Goal: Task Accomplishment & Management: Manage account settings

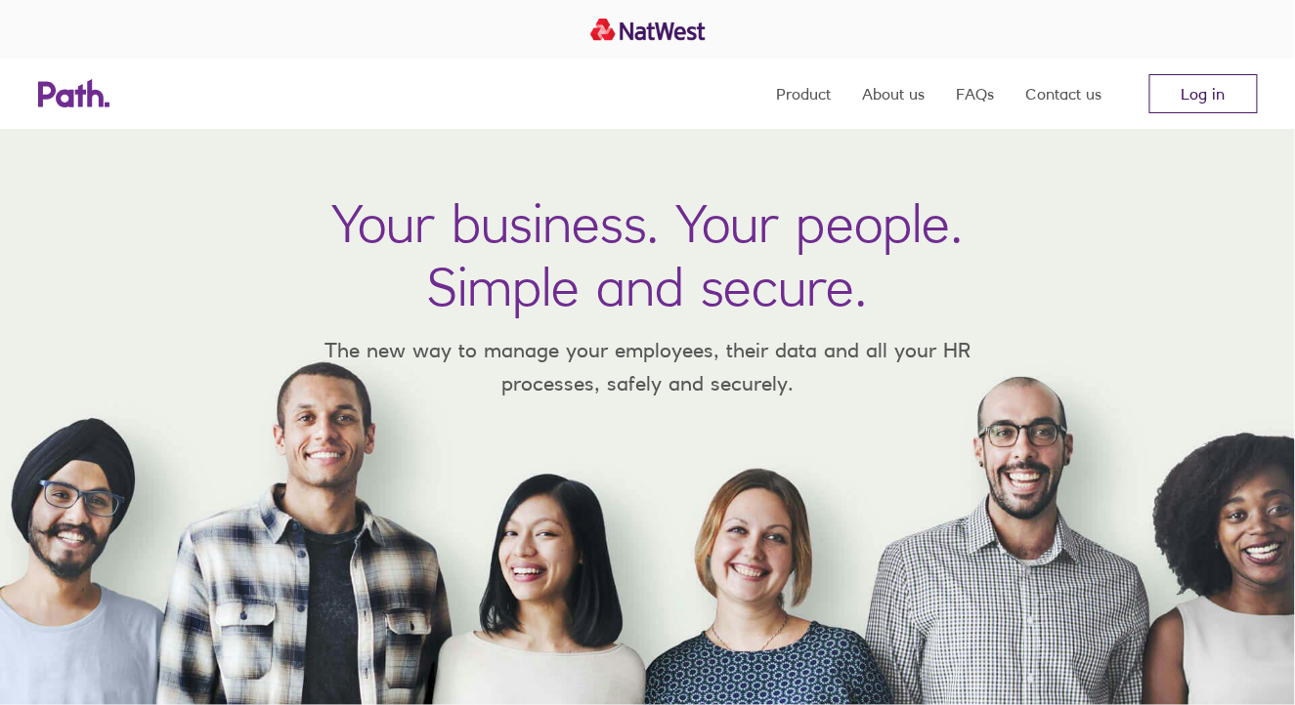
click at [1198, 103] on link "Log in" at bounding box center [1203, 93] width 108 height 39
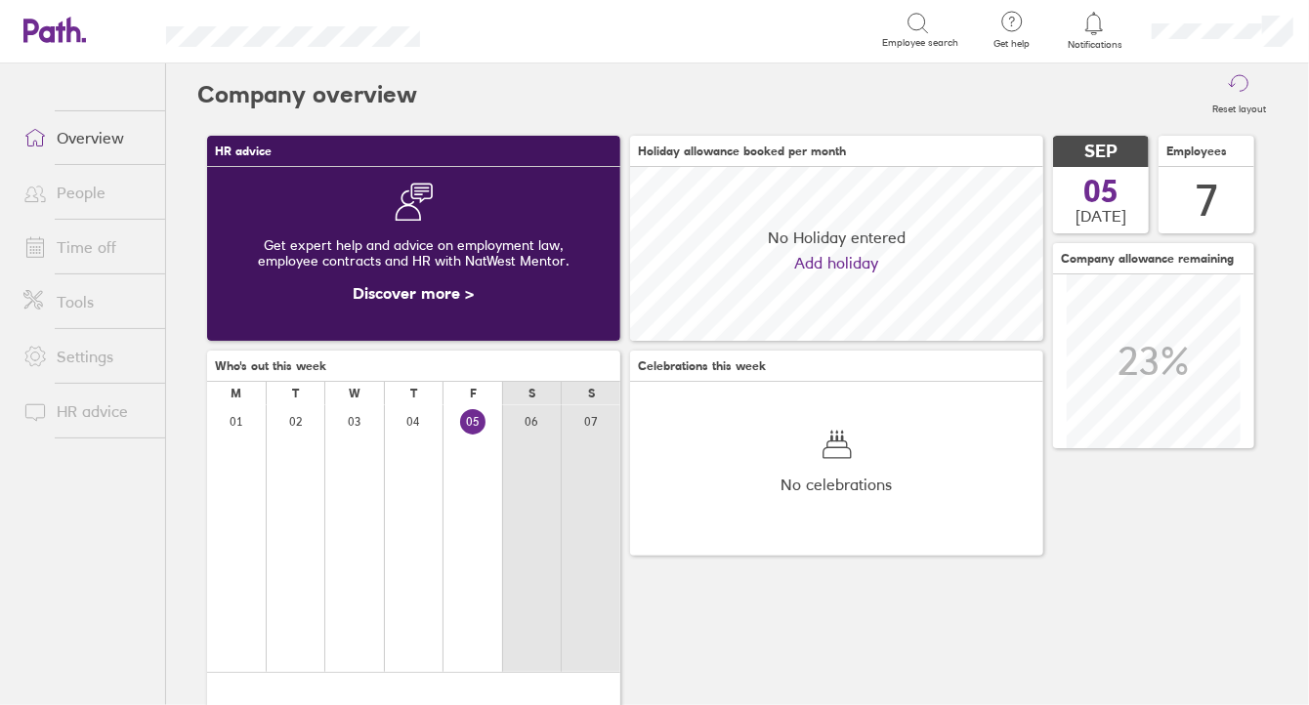
scroll to position [173, 413]
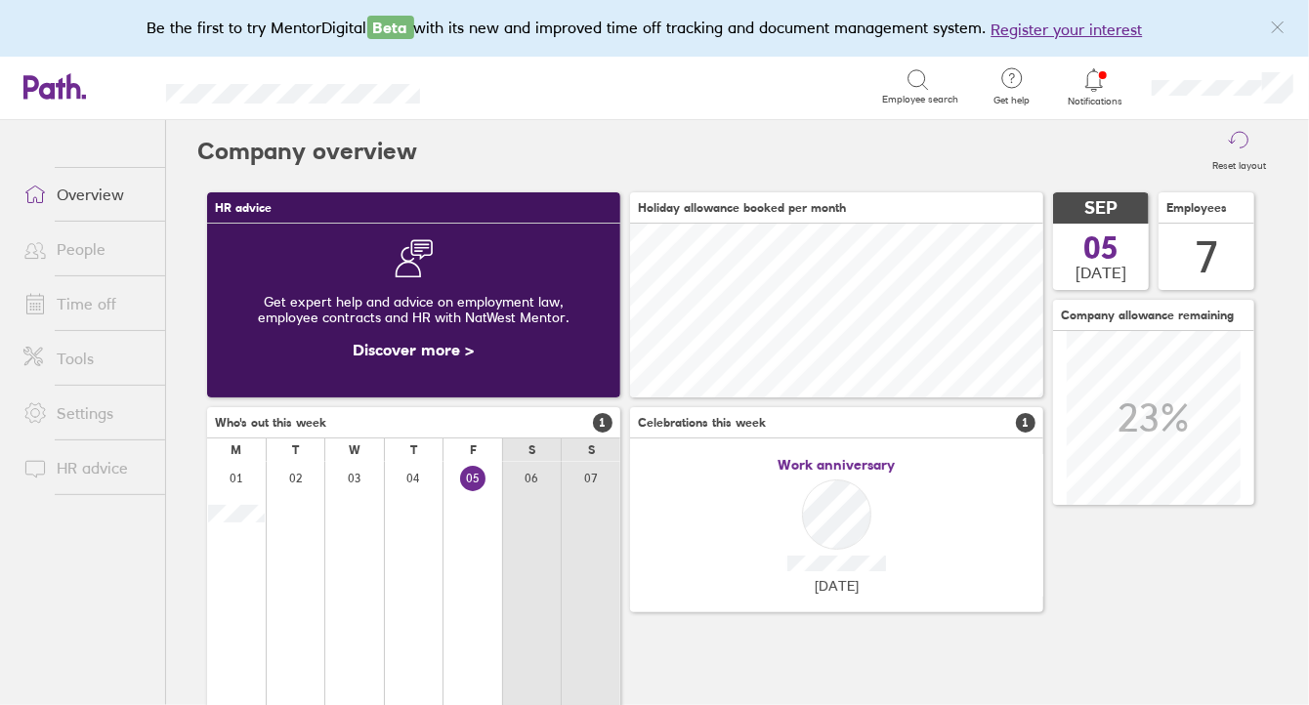
click at [1086, 98] on span "Notifications" at bounding box center [1095, 102] width 64 height 12
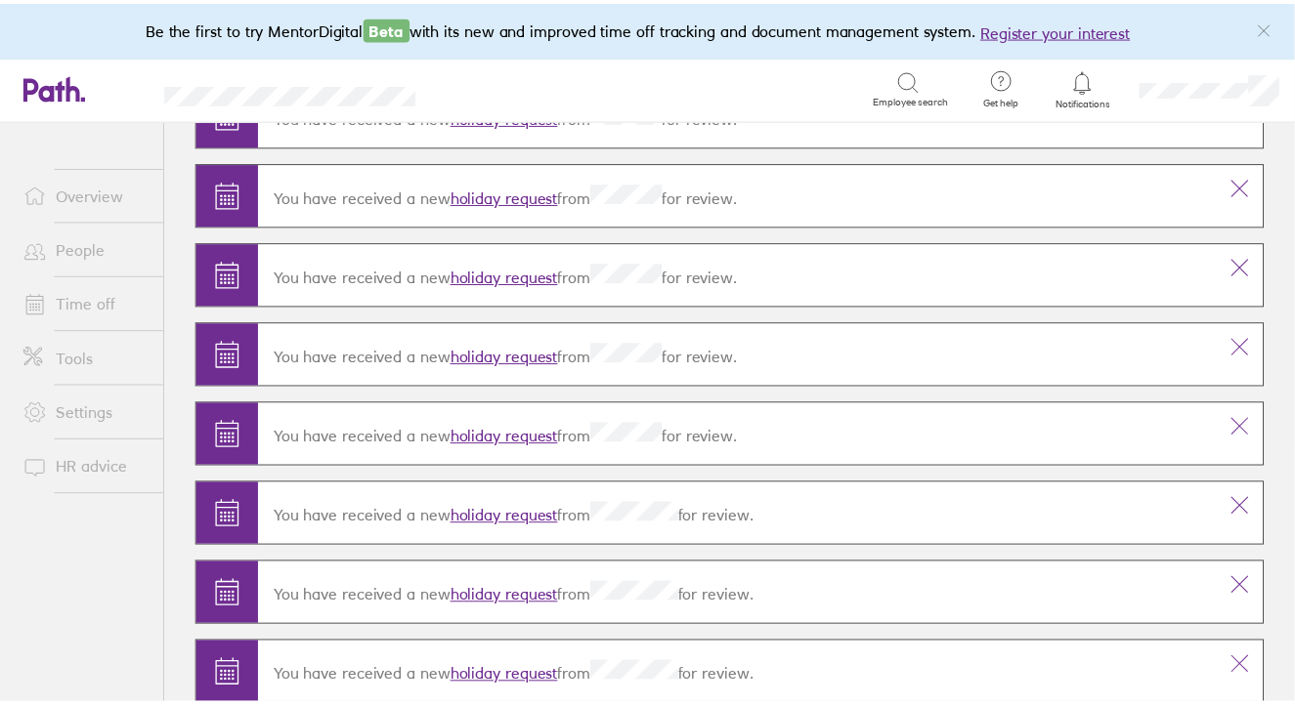
scroll to position [303, 0]
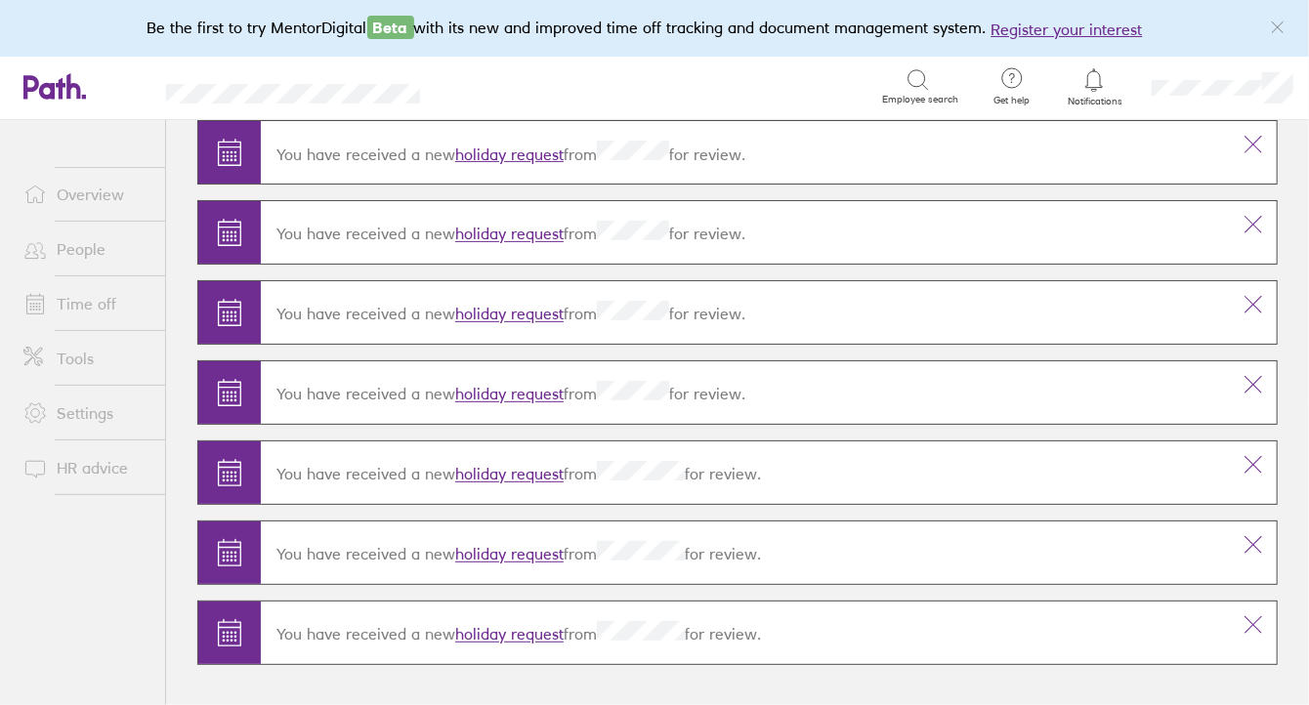
click at [551, 635] on link "holiday request" at bounding box center [509, 635] width 108 height 20
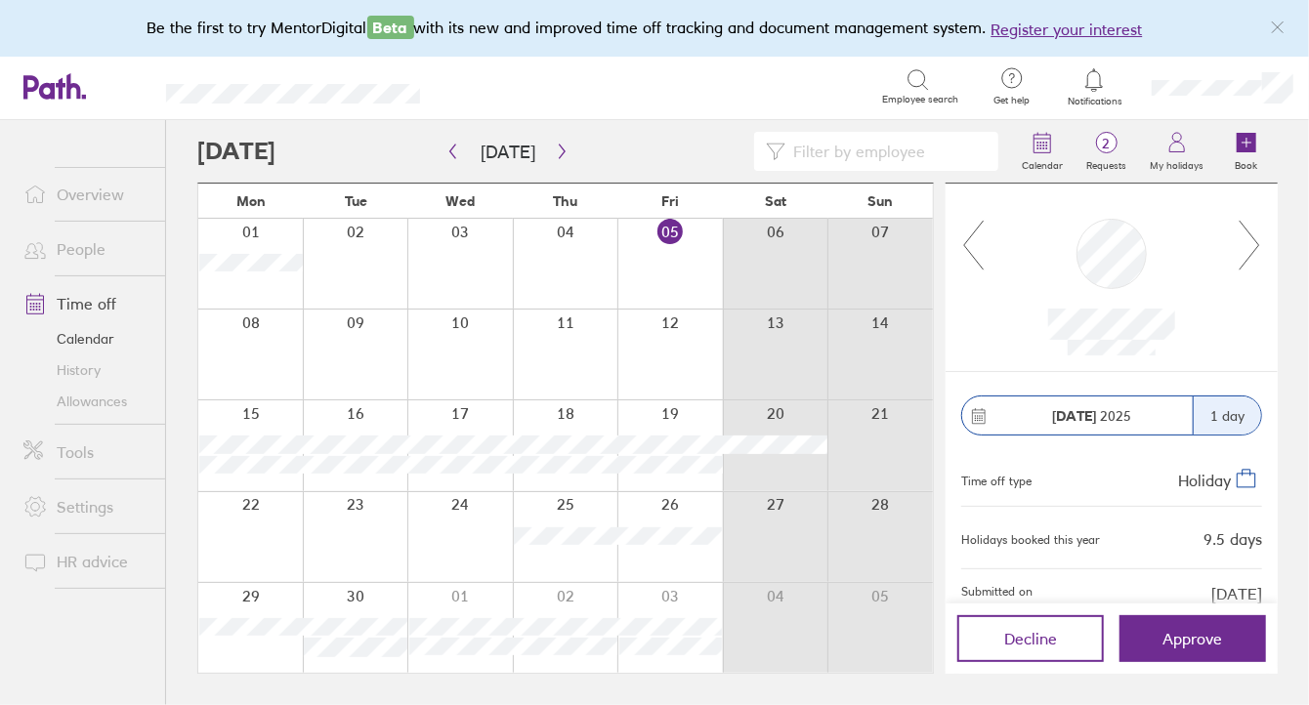
click at [374, 601] on div at bounding box center [356, 628] width 106 height 90
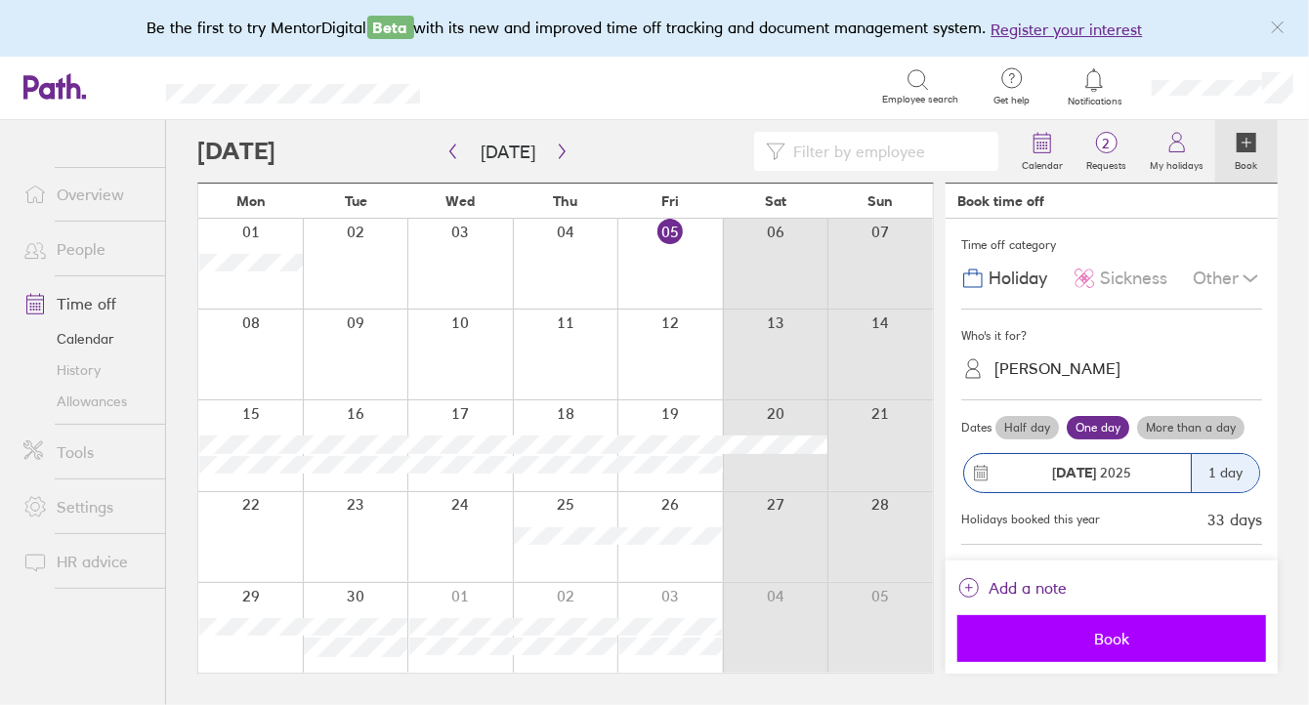
click at [1115, 633] on span "Book" at bounding box center [1111, 639] width 281 height 18
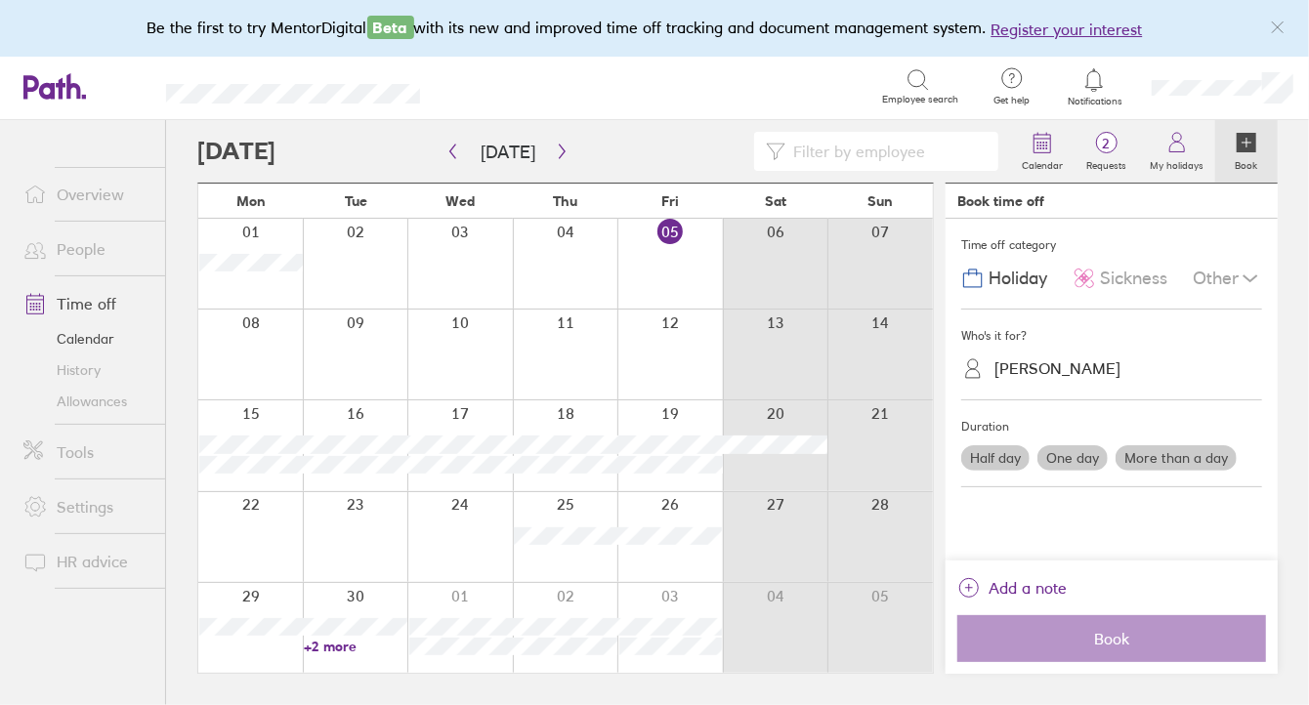
click at [327, 645] on link "+2 more" at bounding box center [355, 647] width 103 height 18
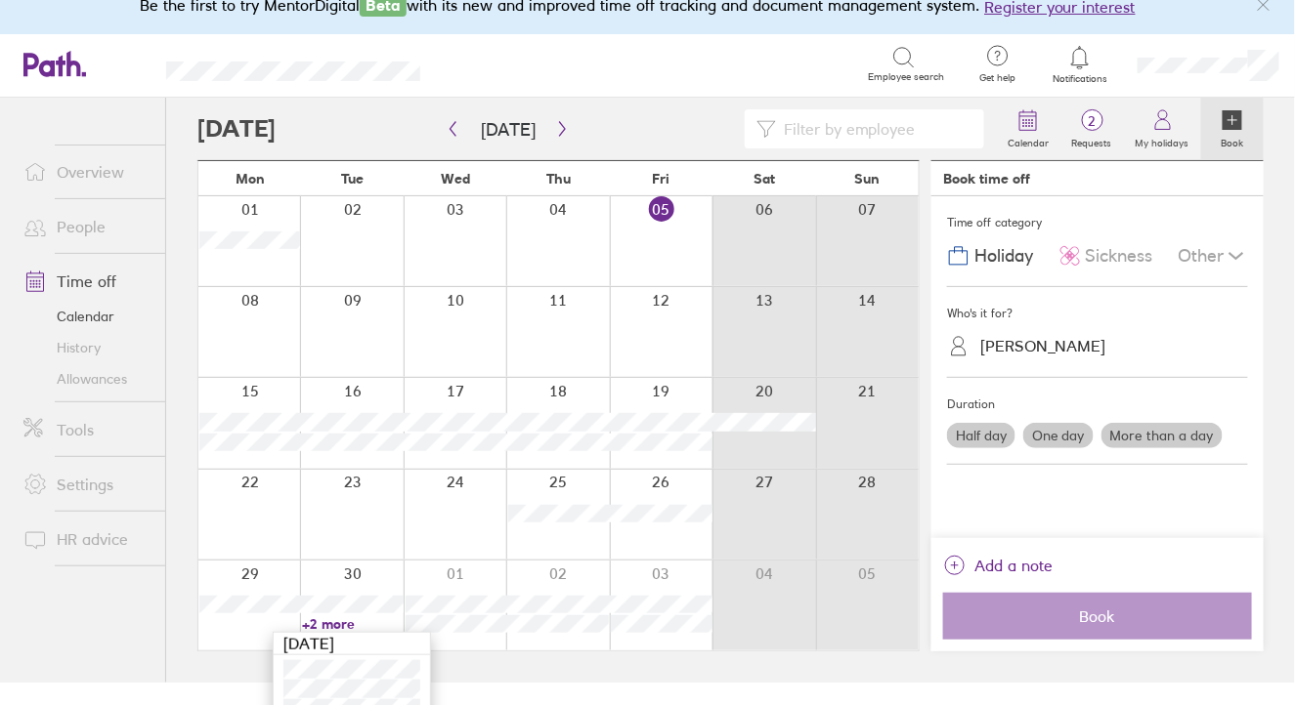
scroll to position [44, 0]
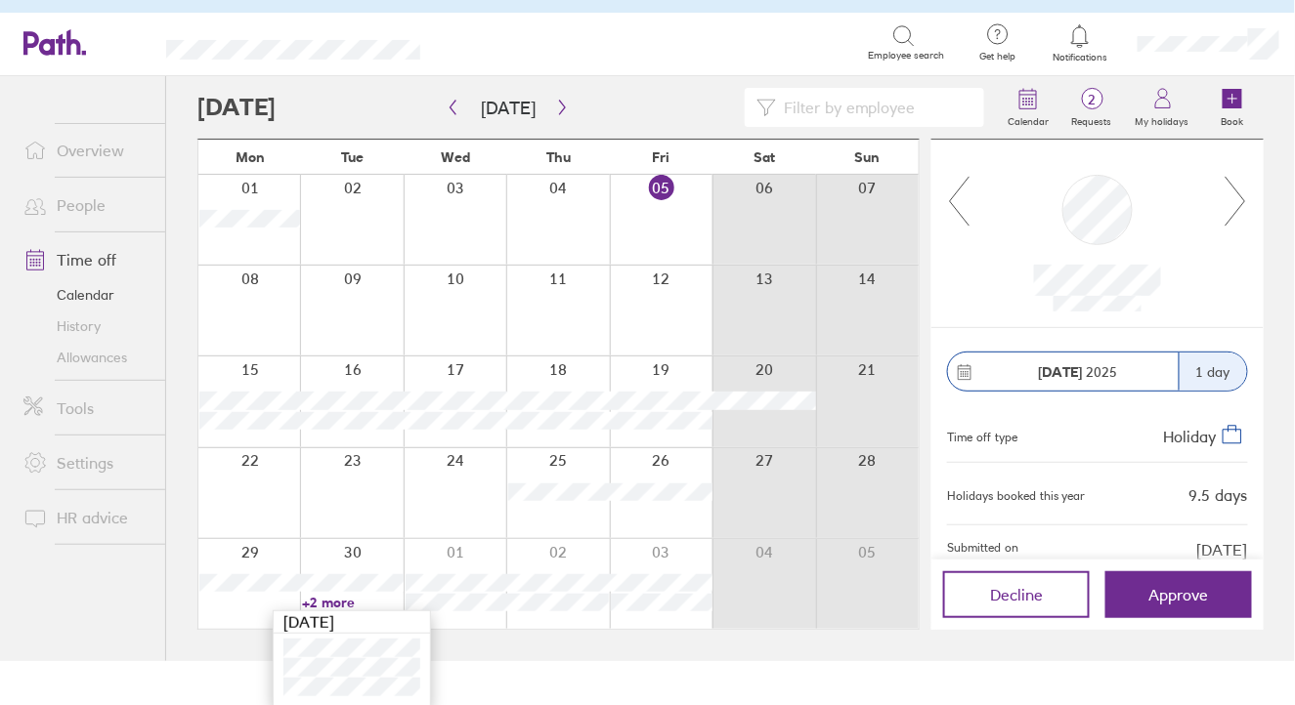
click at [1244, 193] on icon at bounding box center [1235, 201] width 24 height 53
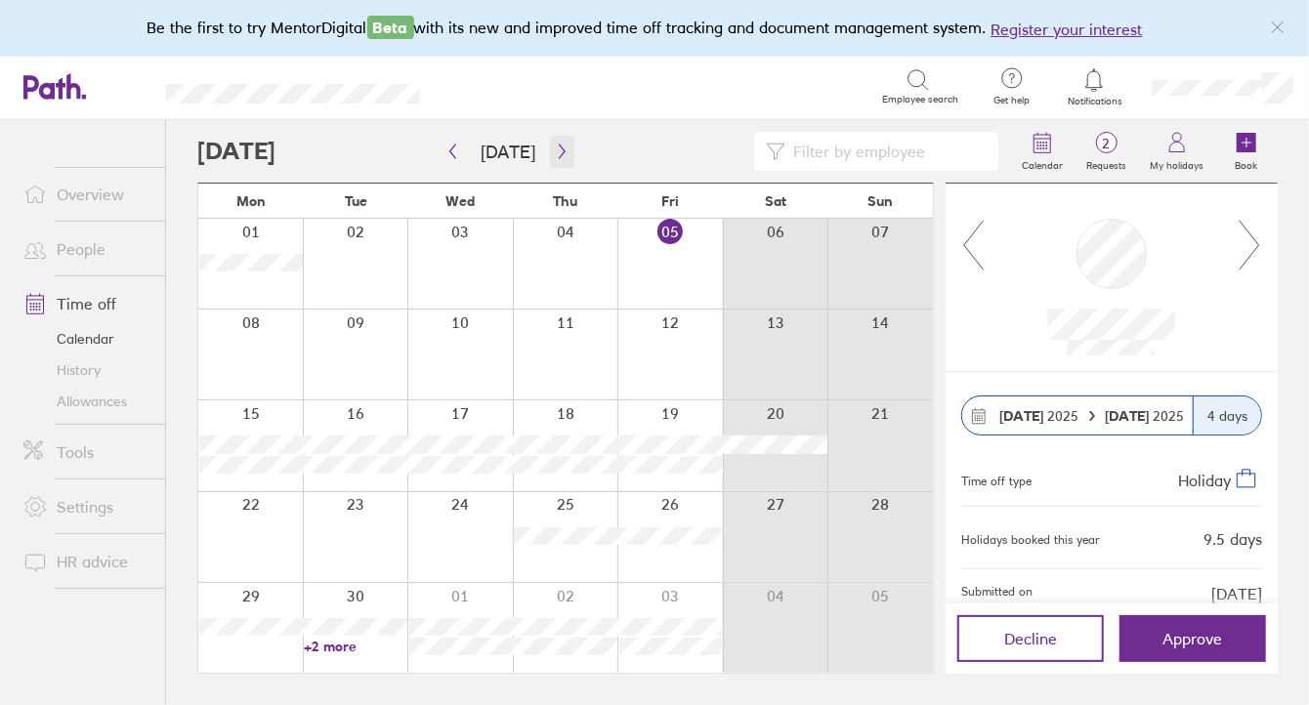
click at [555, 157] on icon "button" at bounding box center [562, 152] width 15 height 16
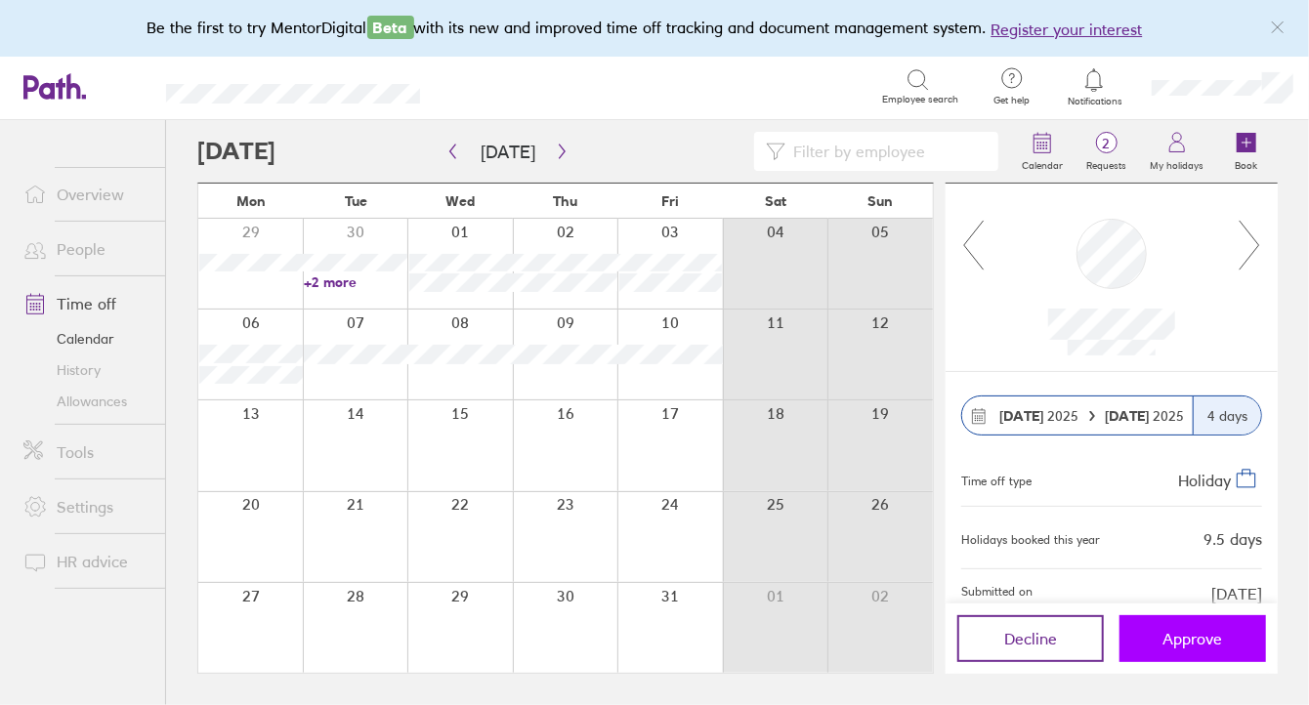
click at [1174, 632] on span "Approve" at bounding box center [1194, 639] width 60 height 18
click at [1166, 625] on button "Approve" at bounding box center [1193, 639] width 147 height 47
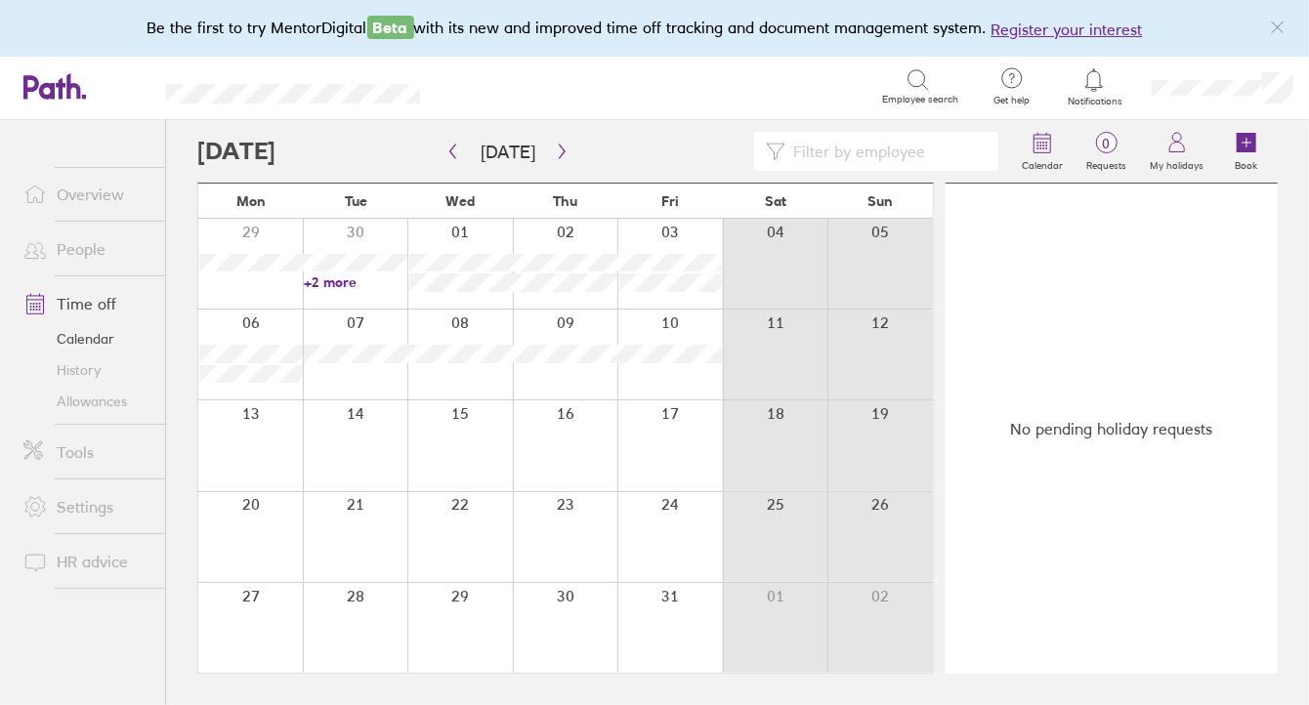
click at [1090, 98] on span "Notifications" at bounding box center [1095, 102] width 64 height 12
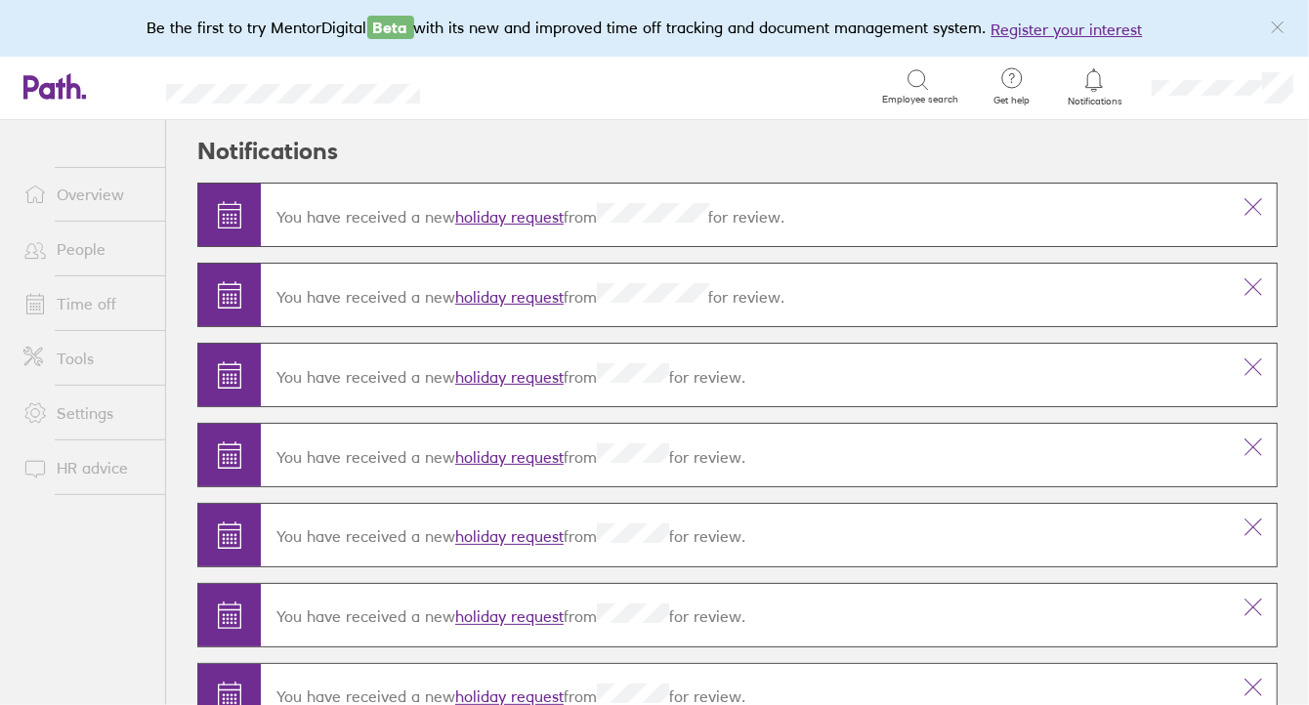
click at [513, 372] on link "holiday request" at bounding box center [509, 377] width 108 height 20
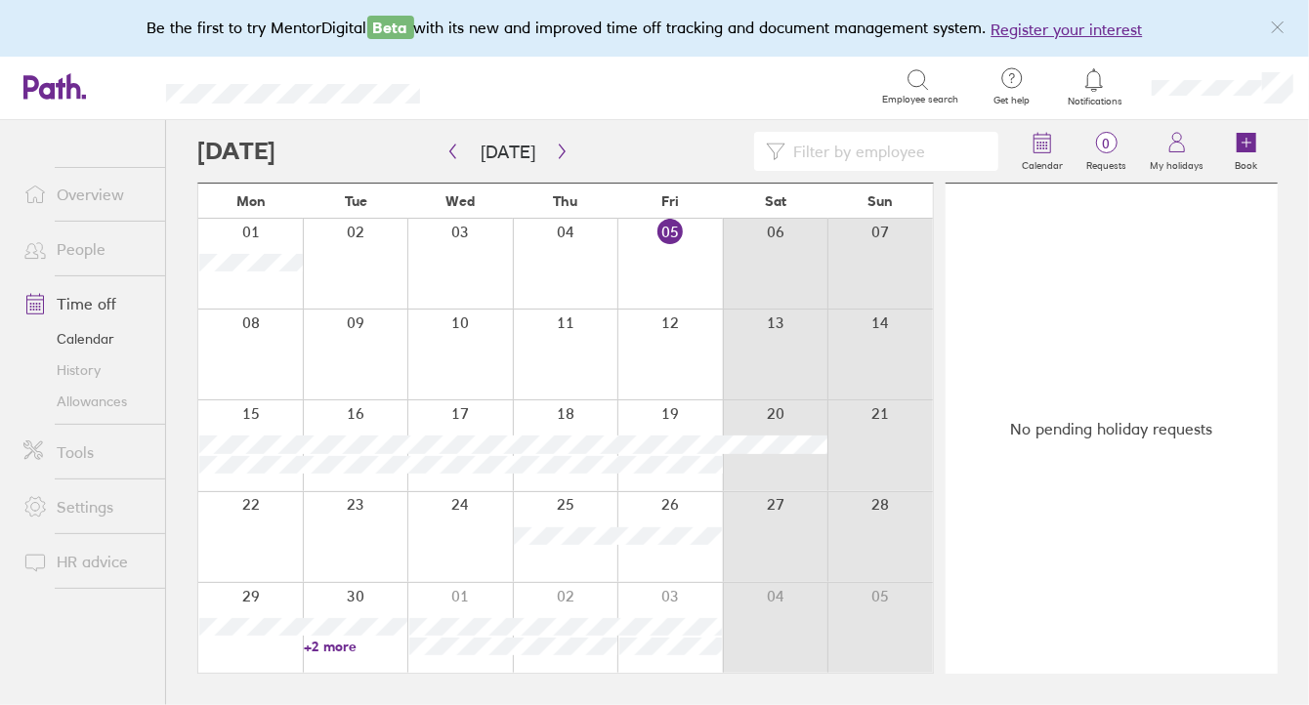
click at [1118, 93] on link "Notifications" at bounding box center [1095, 86] width 64 height 41
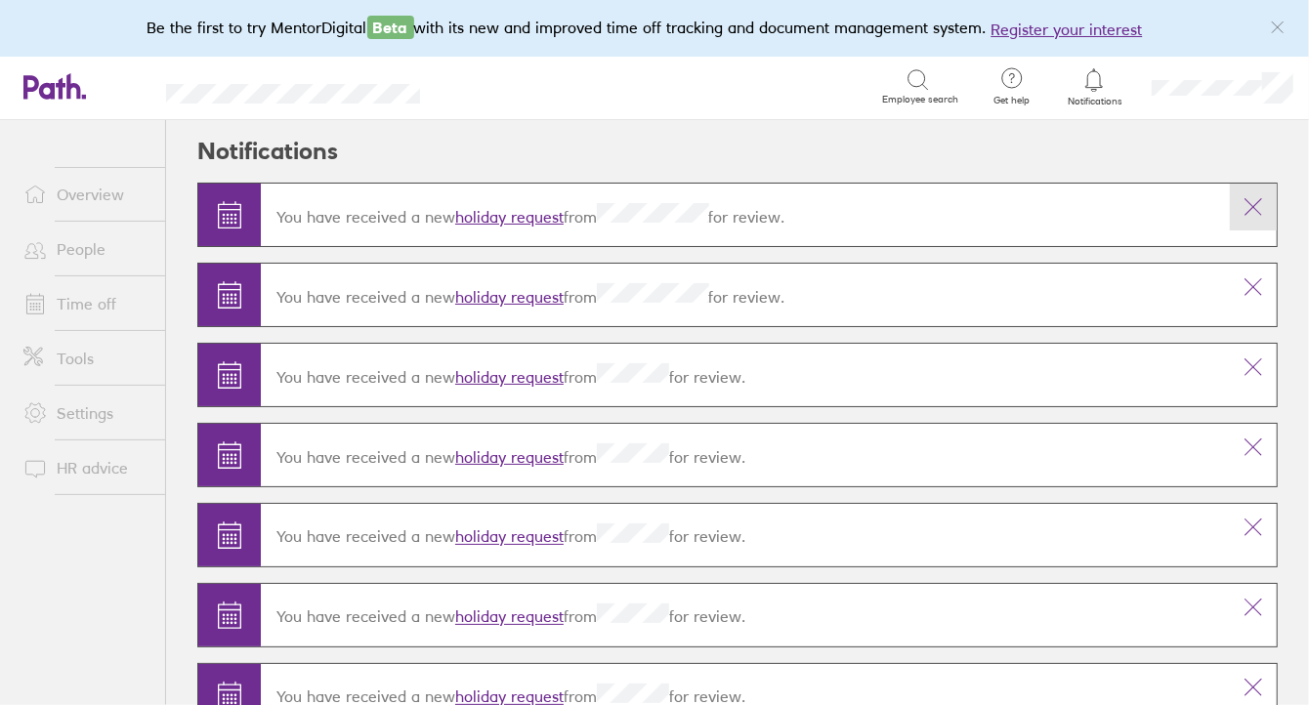
click at [1237, 219] on button at bounding box center [1253, 207] width 47 height 47
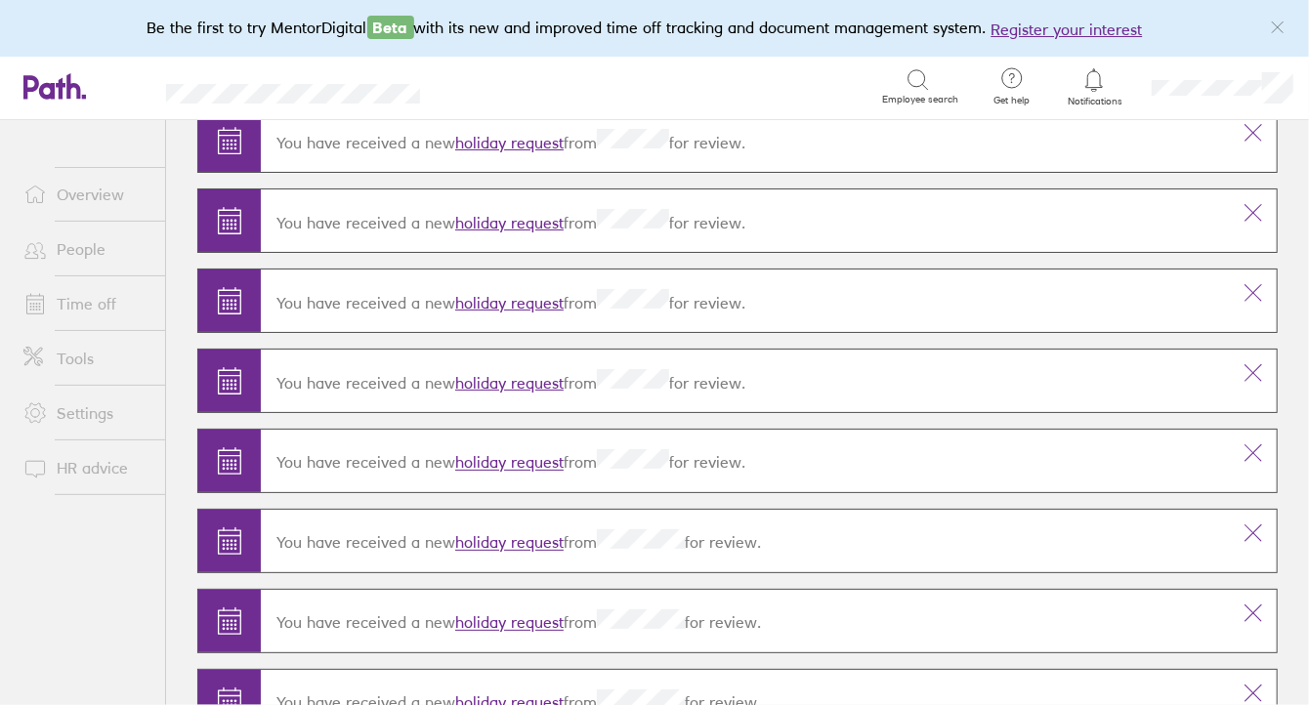
scroll to position [144, 0]
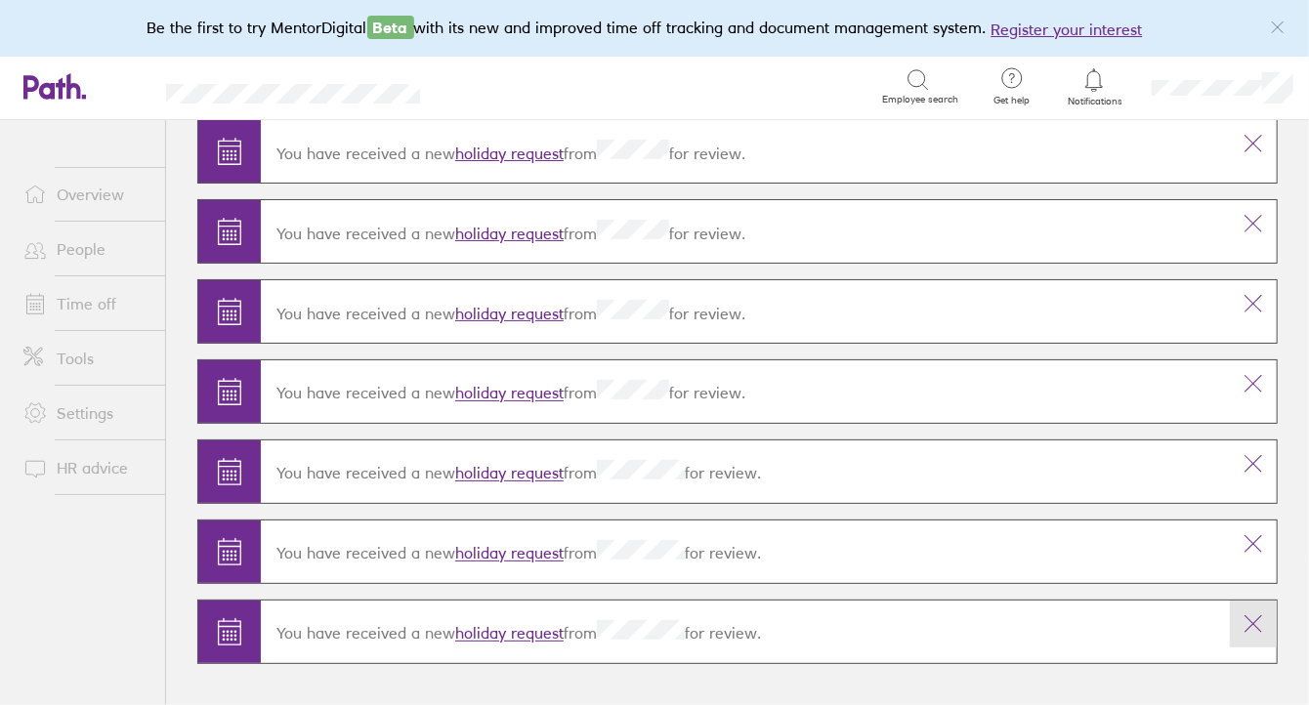
click at [1246, 620] on icon at bounding box center [1253, 624] width 23 height 23
click at [1245, 541] on icon at bounding box center [1253, 542] width 23 height 23
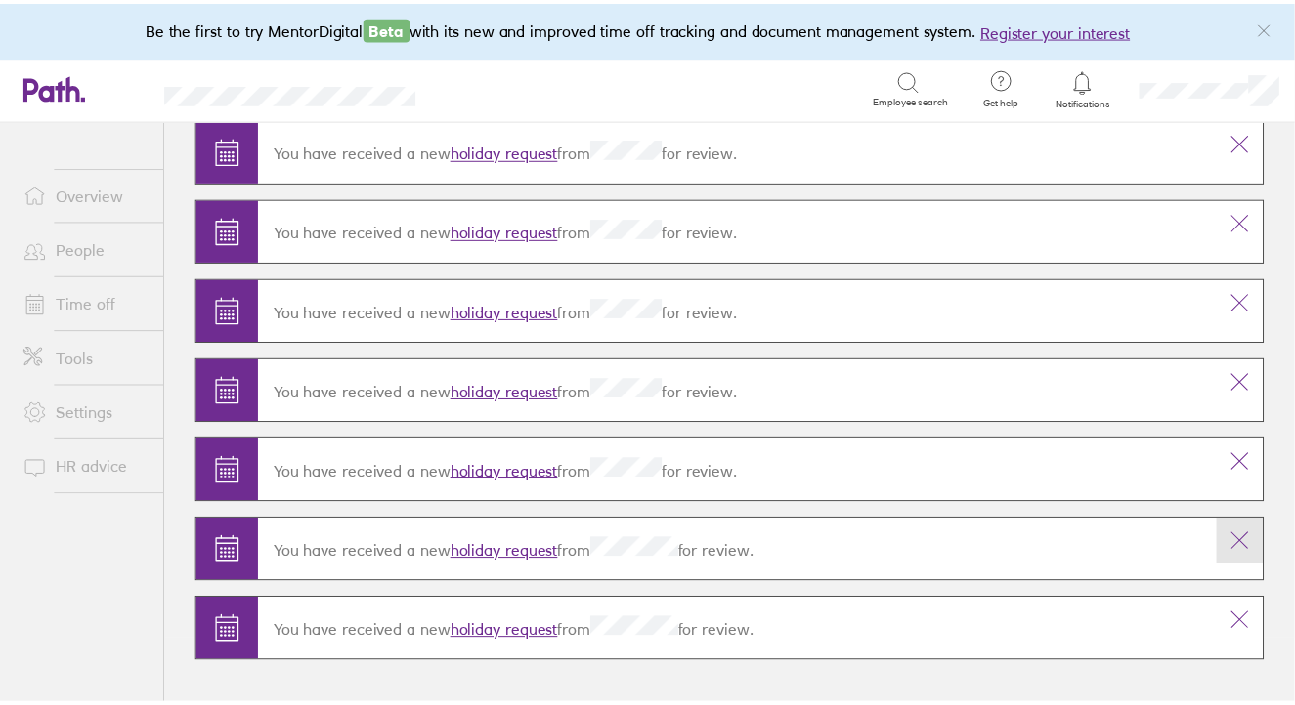
scroll to position [0, 0]
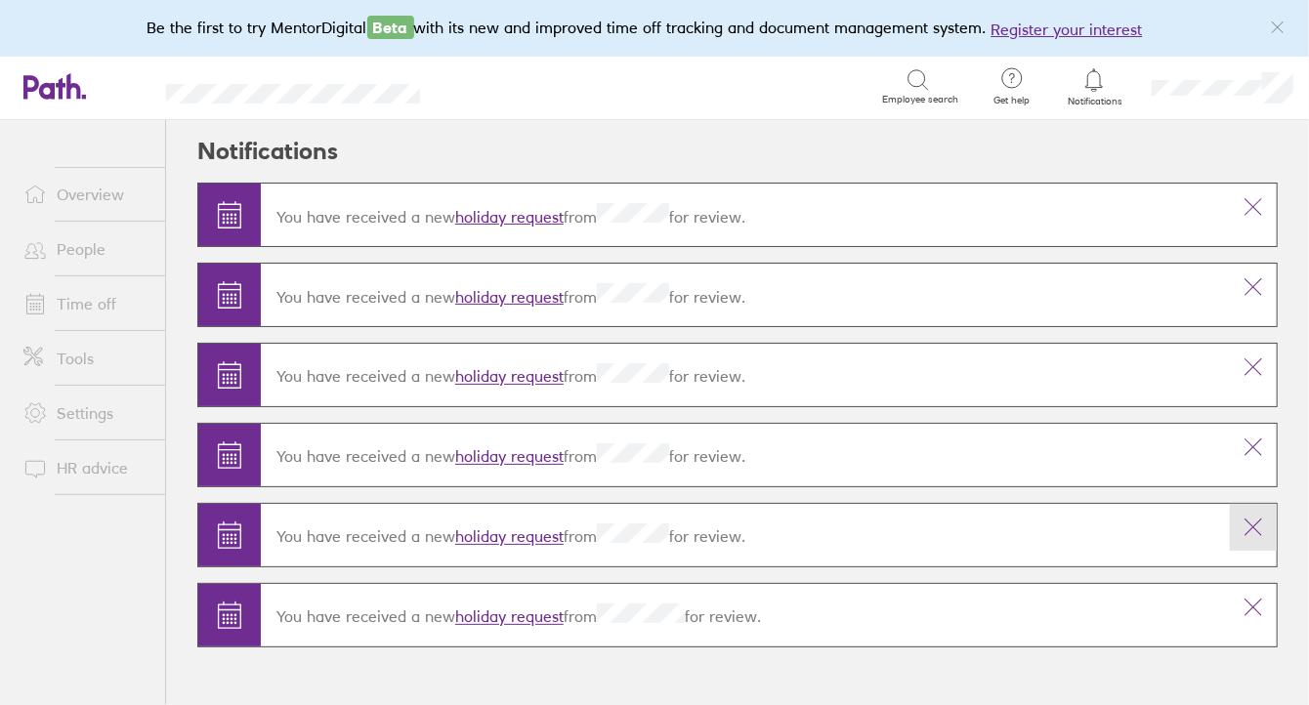
click at [1243, 531] on icon at bounding box center [1253, 527] width 23 height 23
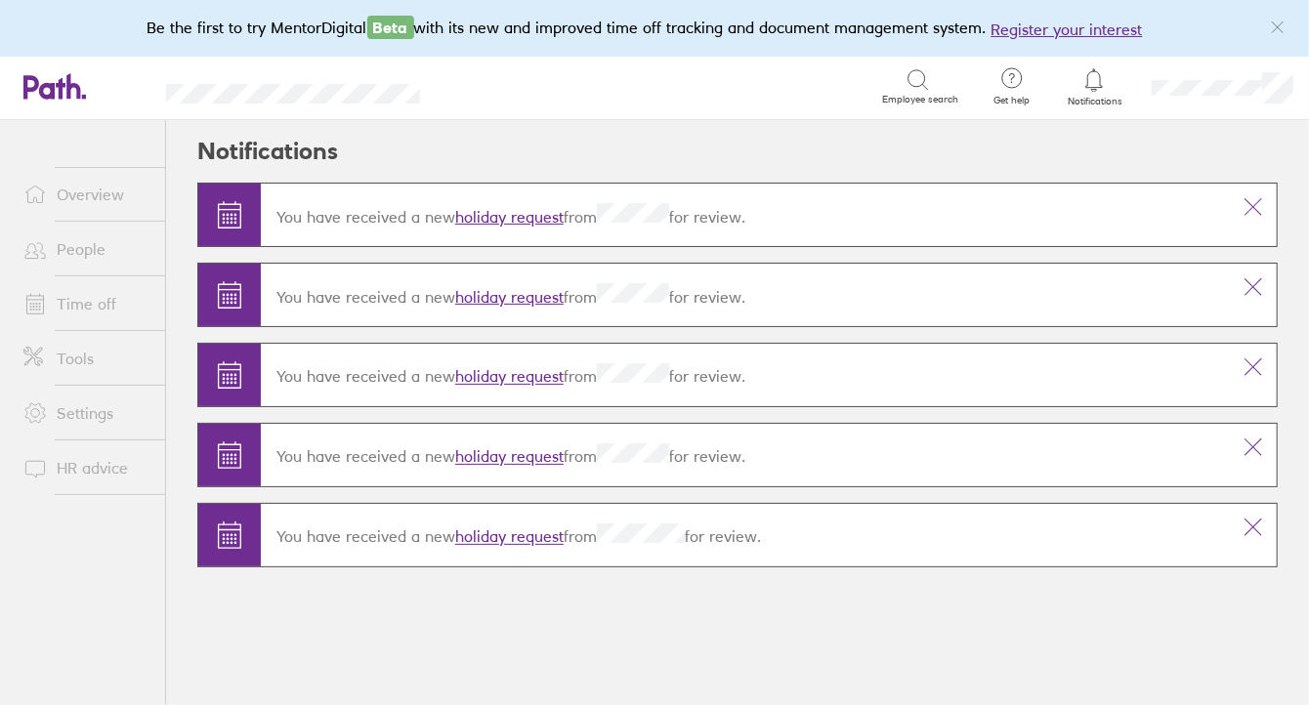
click at [1243, 531] on icon at bounding box center [1253, 527] width 23 height 23
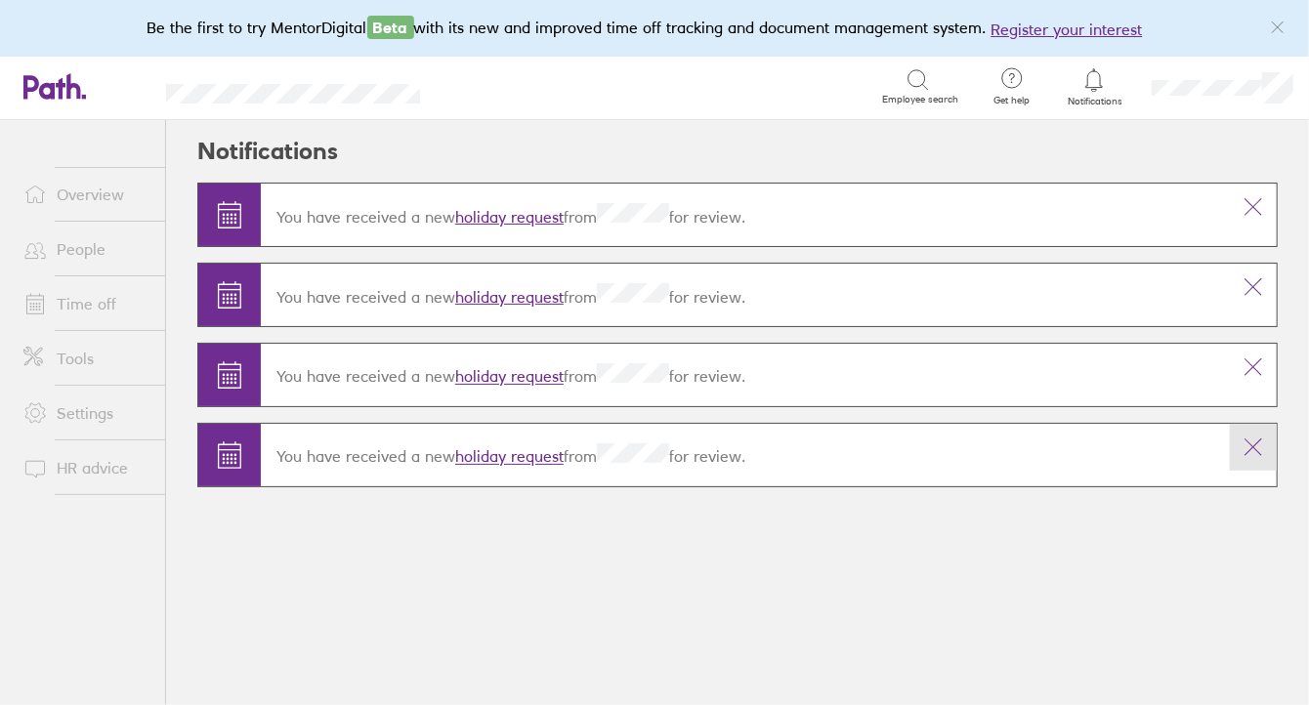
click at [1244, 438] on icon at bounding box center [1253, 447] width 23 height 23
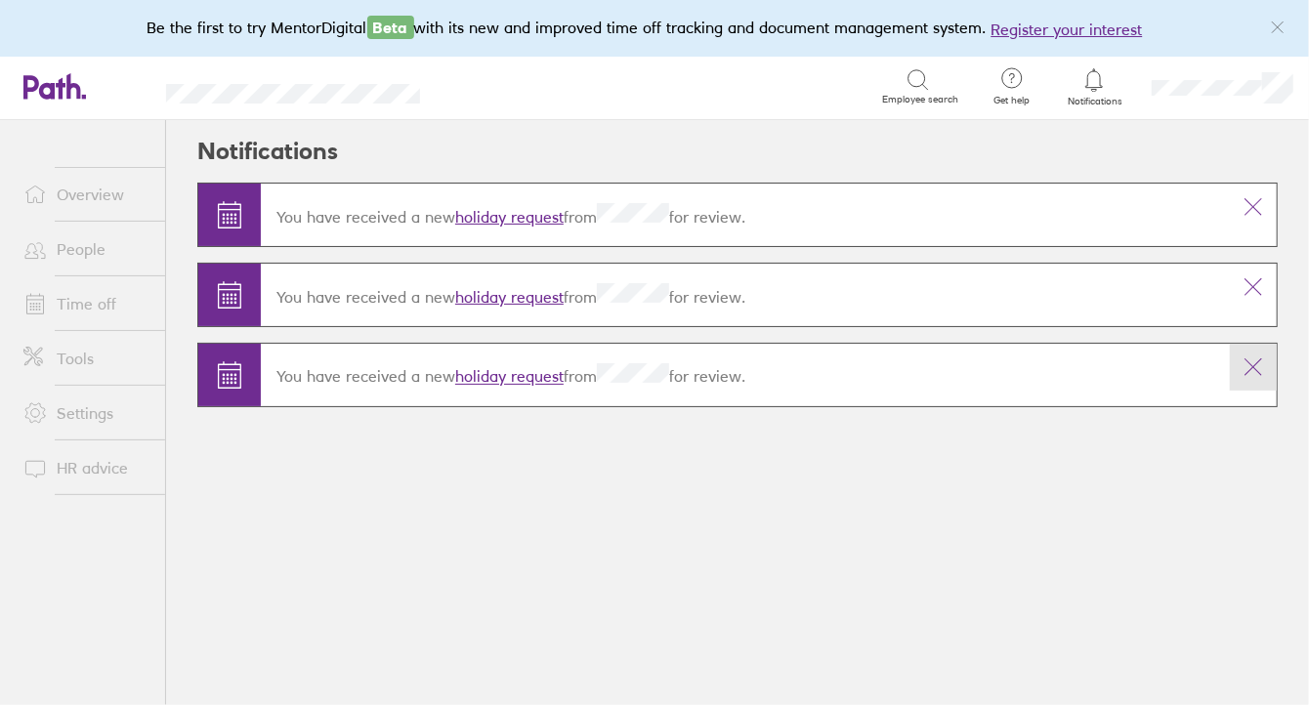
click at [1254, 361] on icon at bounding box center [1253, 367] width 23 height 23
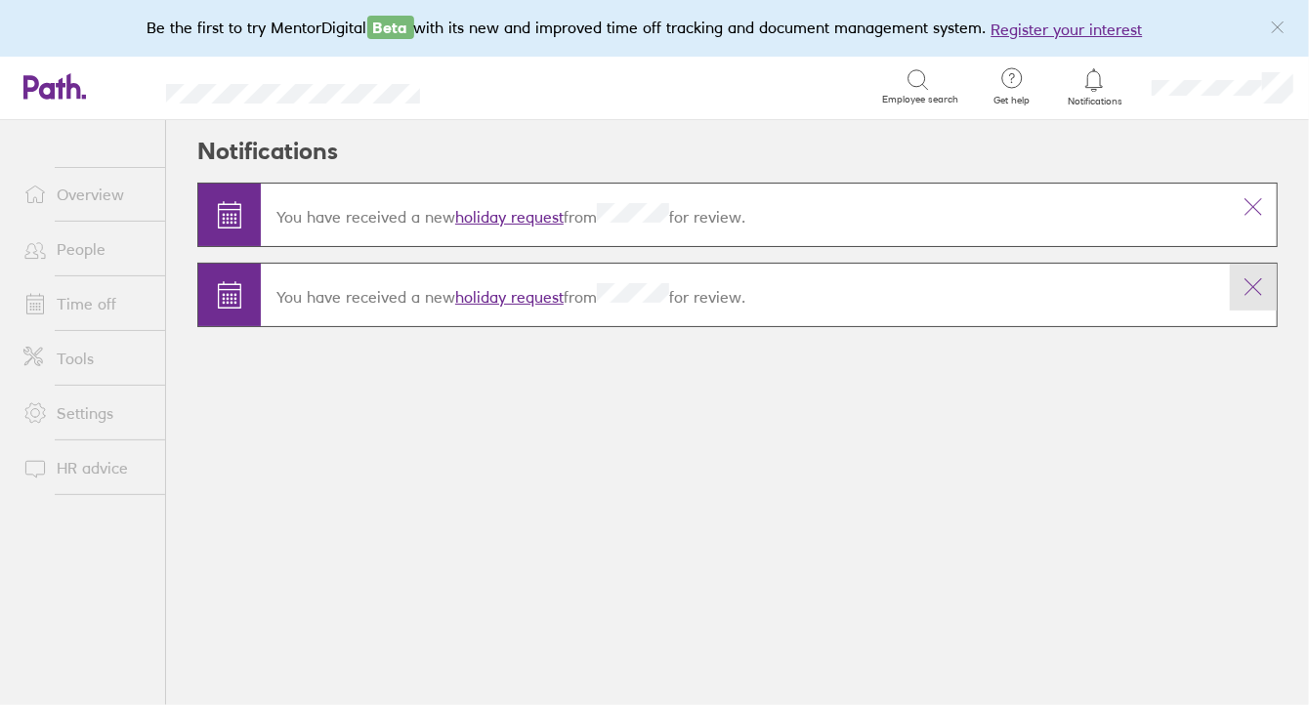
click at [1246, 283] on icon at bounding box center [1253, 287] width 23 height 23
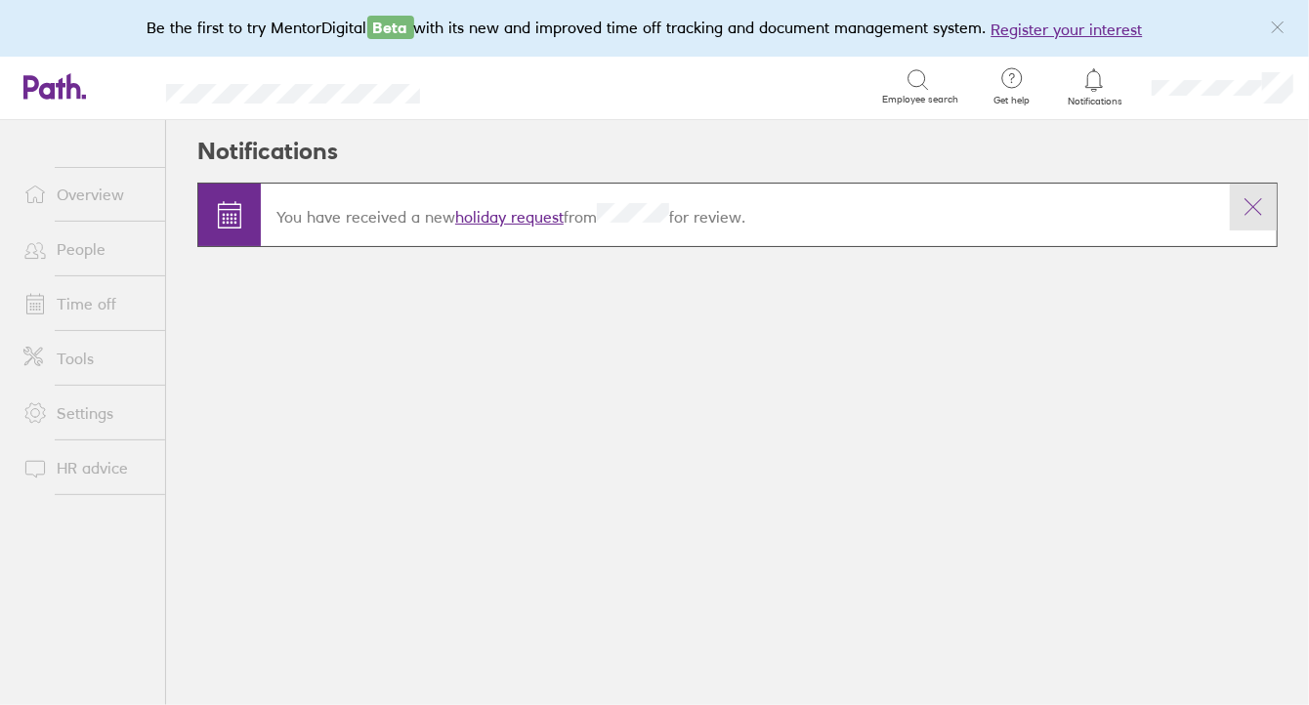
click at [1251, 209] on icon at bounding box center [1254, 207] width 17 height 17
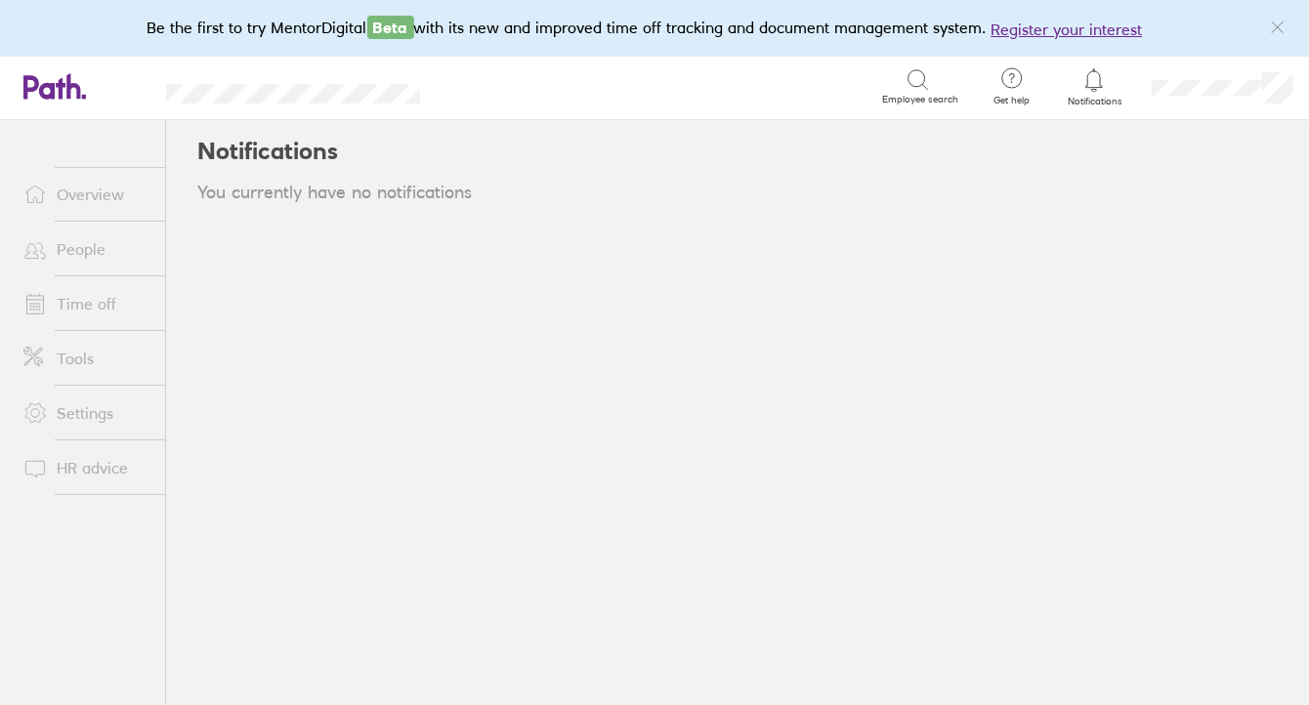
click at [102, 312] on link "Time off" at bounding box center [86, 303] width 157 height 39
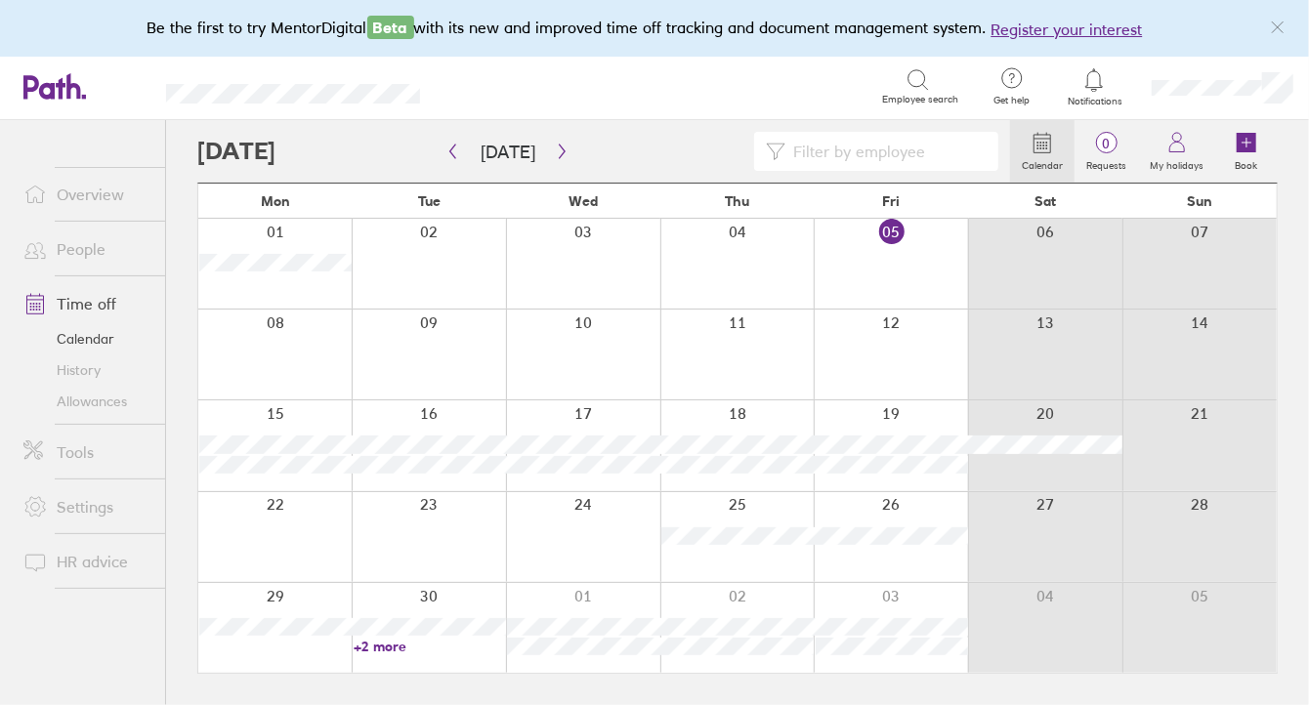
click at [409, 649] on link "+2 more" at bounding box center [430, 647] width 152 height 18
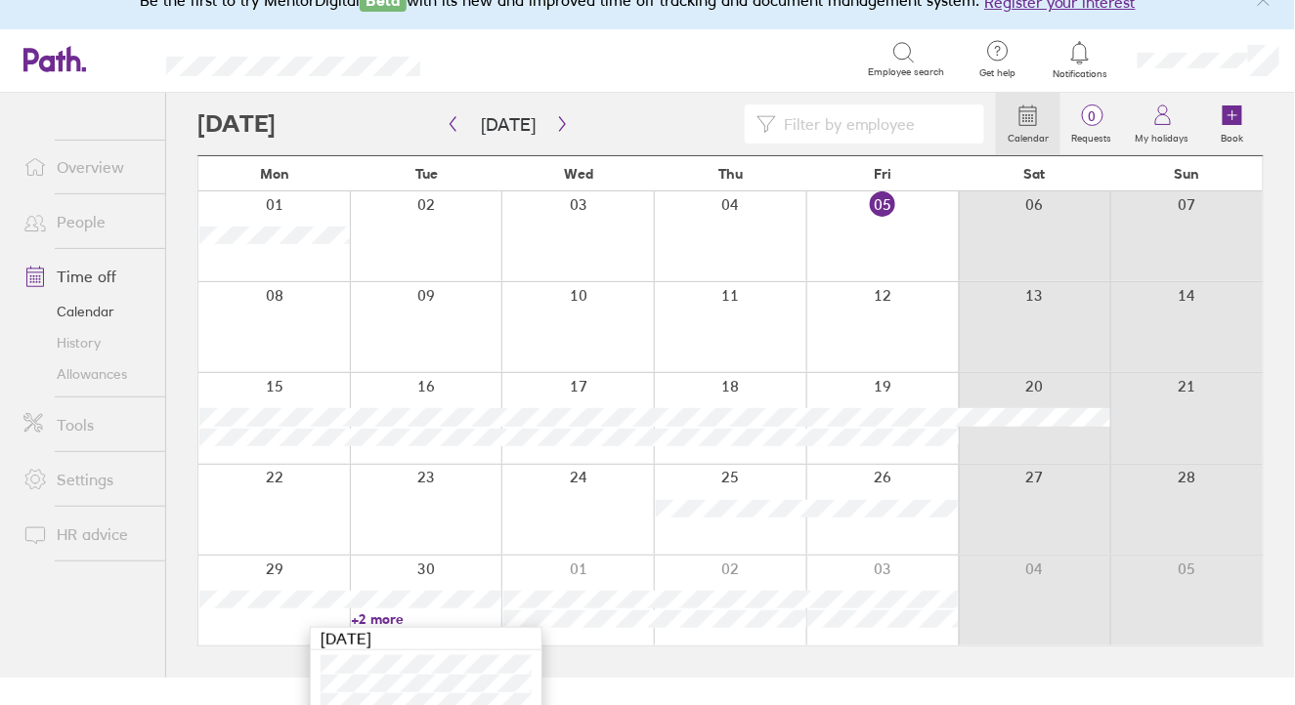
scroll to position [43, 0]
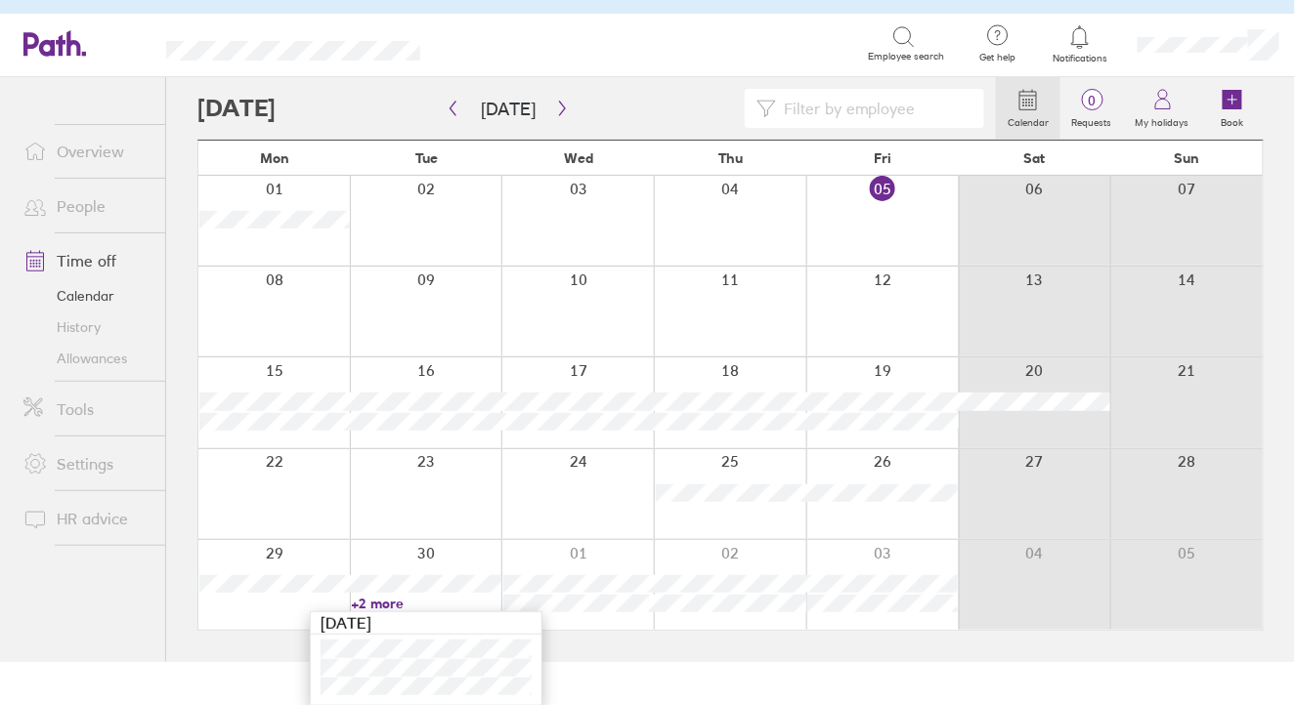
click at [145, 626] on nav at bounding box center [82, 630] width 165 height 64
